Goal: Contribute content

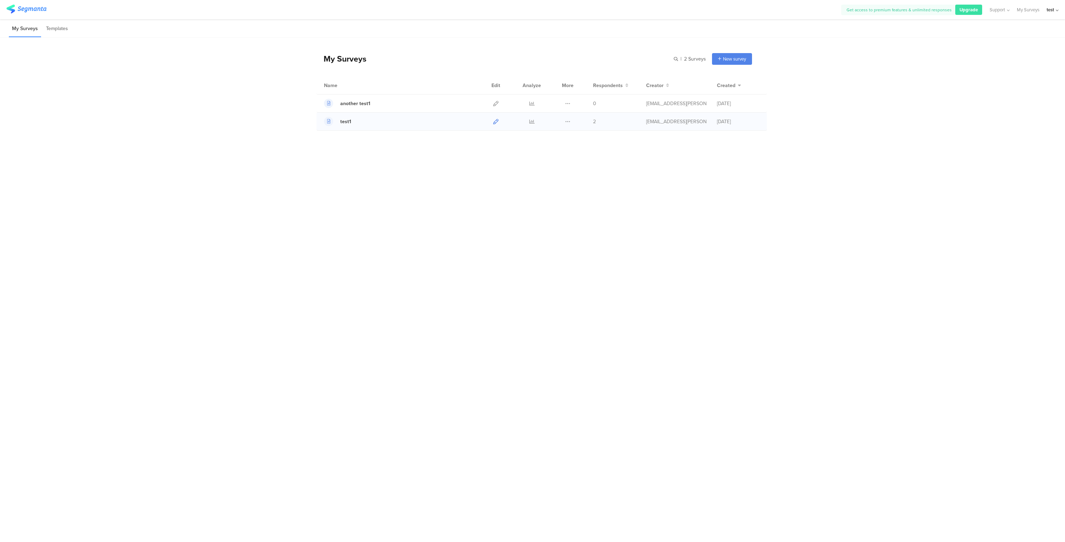
click at [494, 123] on icon at bounding box center [495, 121] width 5 height 5
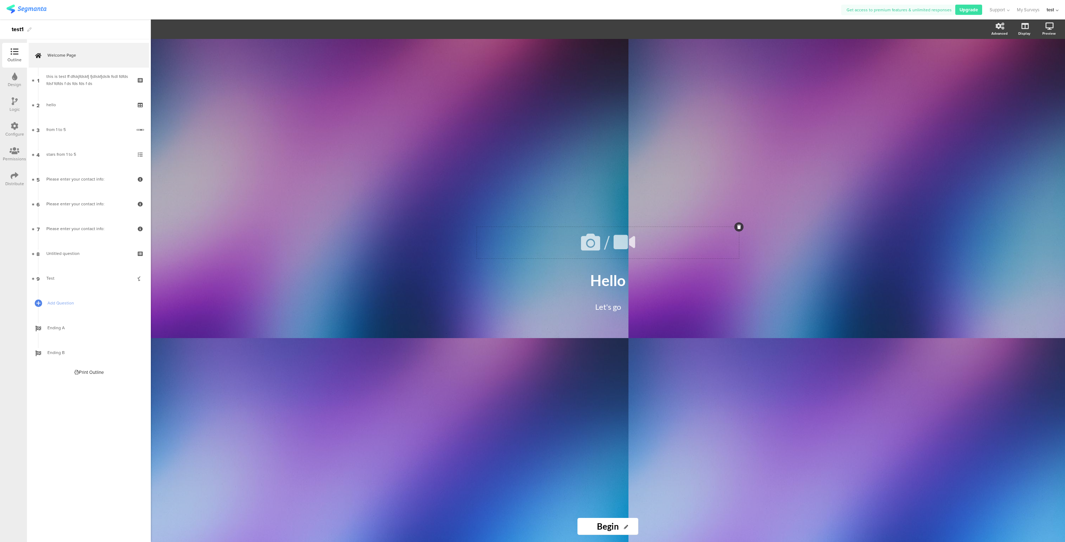
click at [595, 244] on icon at bounding box center [591, 242] width 24 height 24
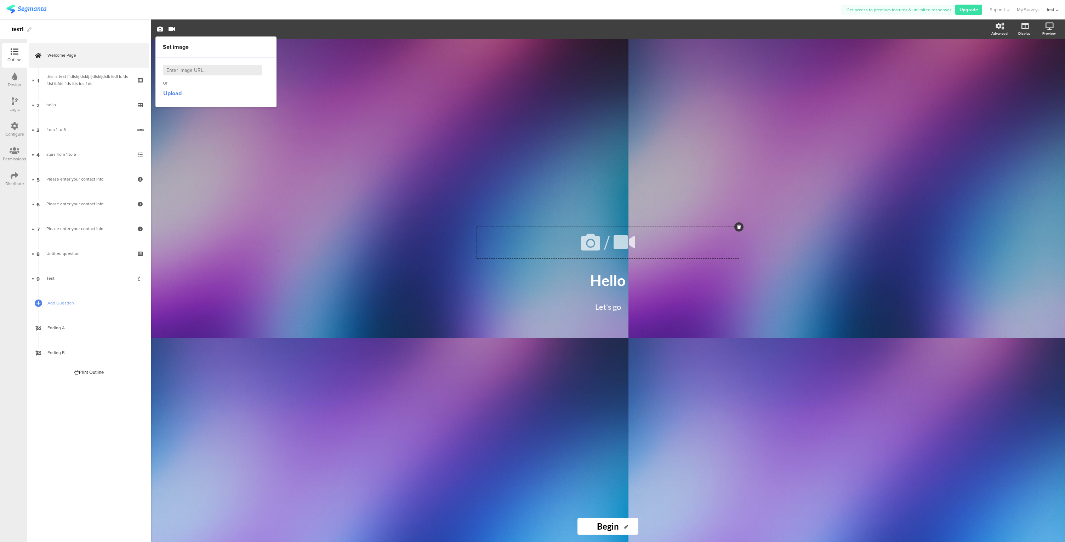
click at [186, 72] on input at bounding box center [212, 70] width 99 height 11
click at [177, 95] on span "Upload" at bounding box center [172, 93] width 18 height 8
